Goal: Navigation & Orientation: Find specific page/section

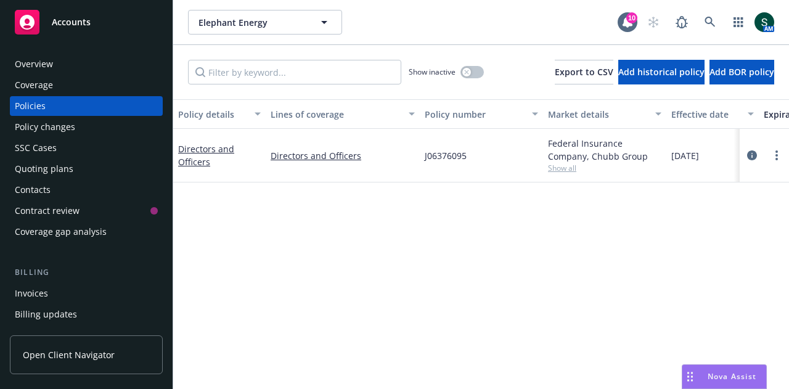
click at [43, 67] on div "Overview" at bounding box center [34, 64] width 38 height 20
